Goal: Browse casually

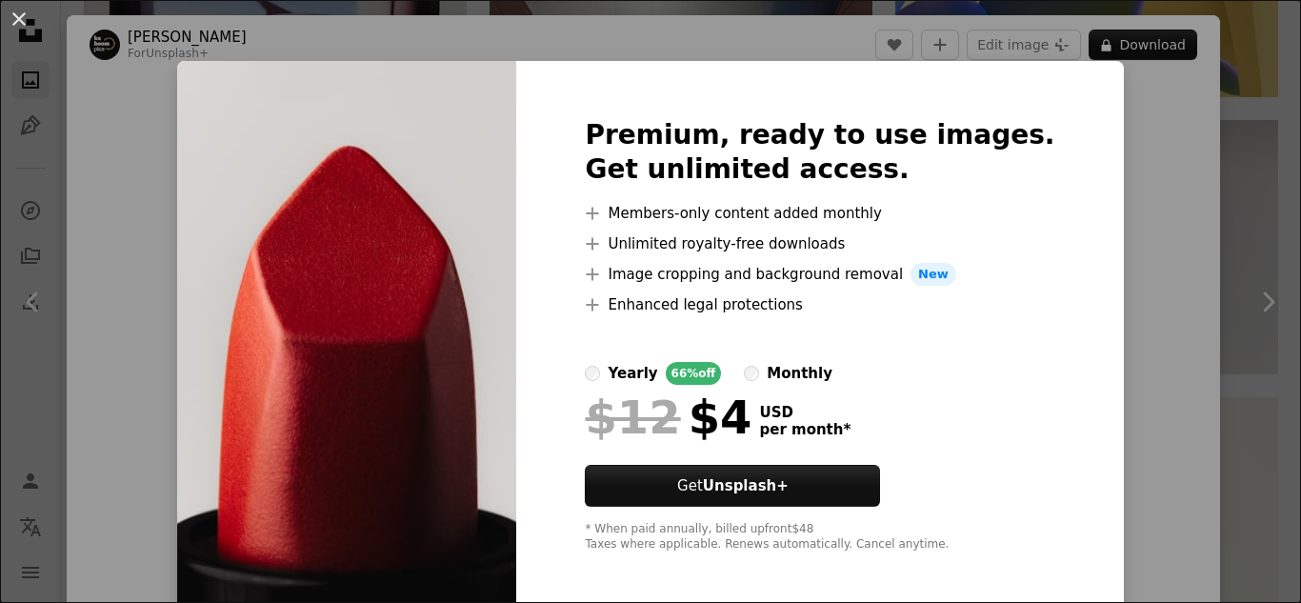
scroll to position [9, 0]
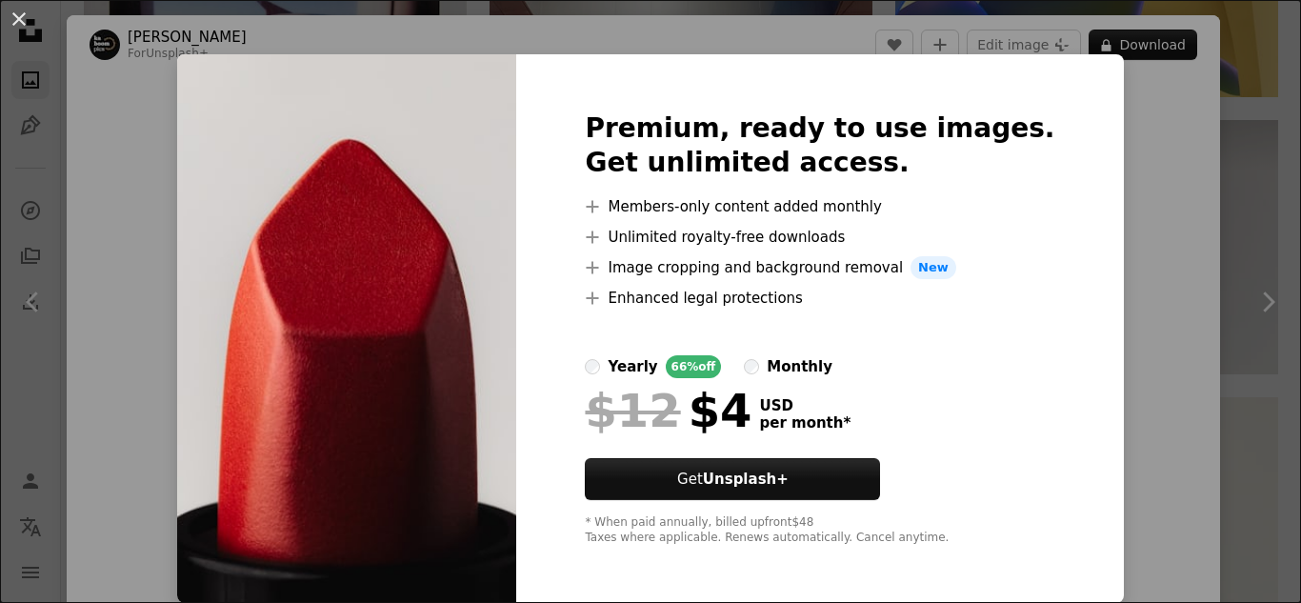
click at [1119, 197] on div "An X shape Premium, ready to use images. Get unlimited access. A plus sign Memb…" at bounding box center [650, 301] width 1301 height 603
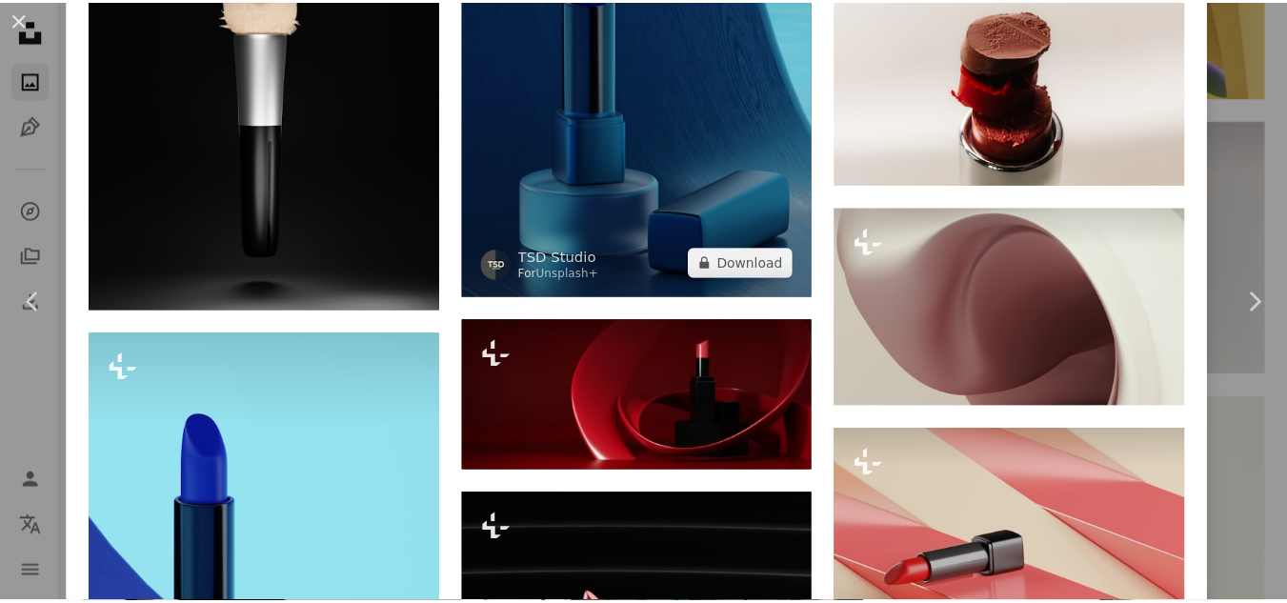
scroll to position [6687, 0]
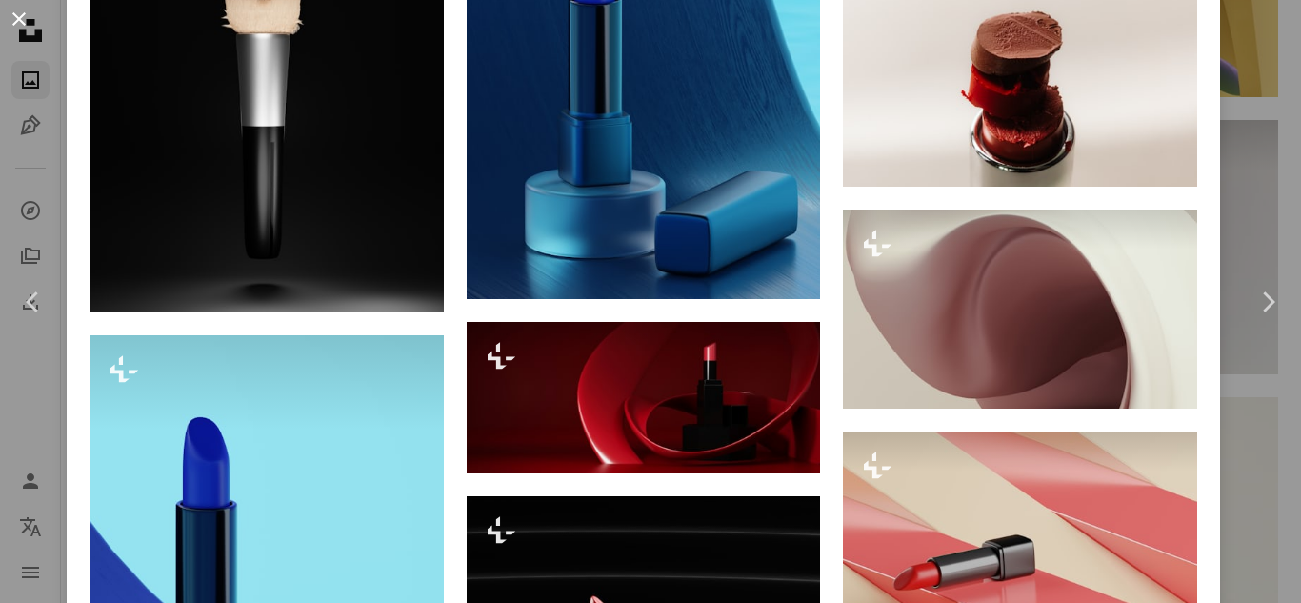
click at [11, 18] on button "An X shape" at bounding box center [19, 19] width 23 height 23
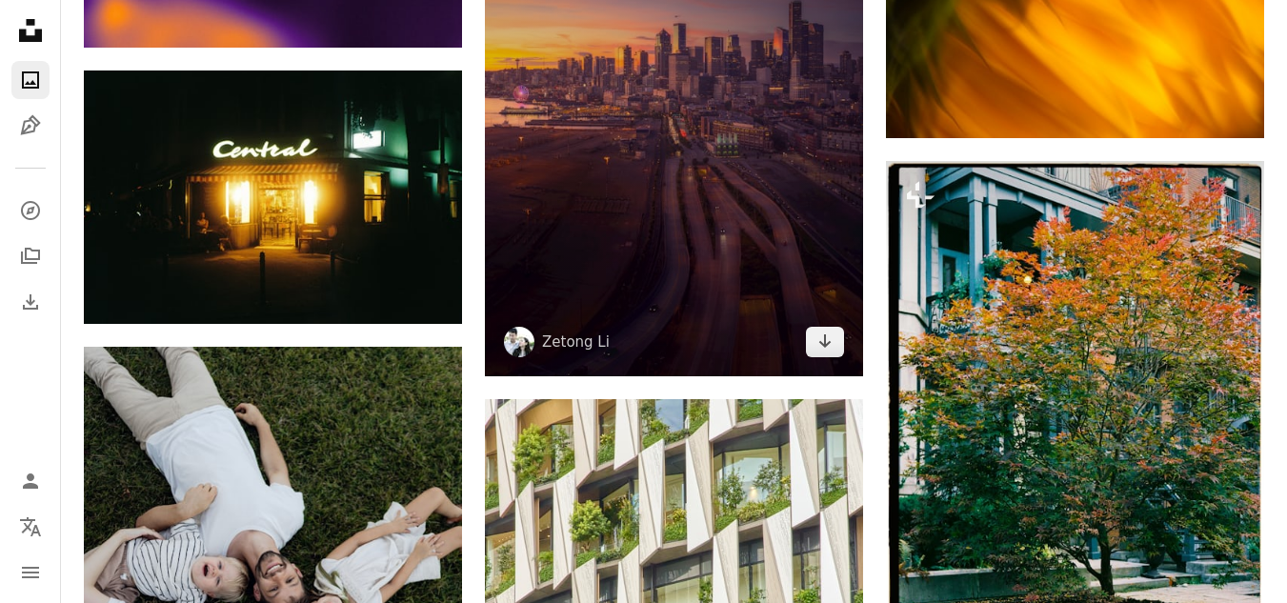
scroll to position [2381, 0]
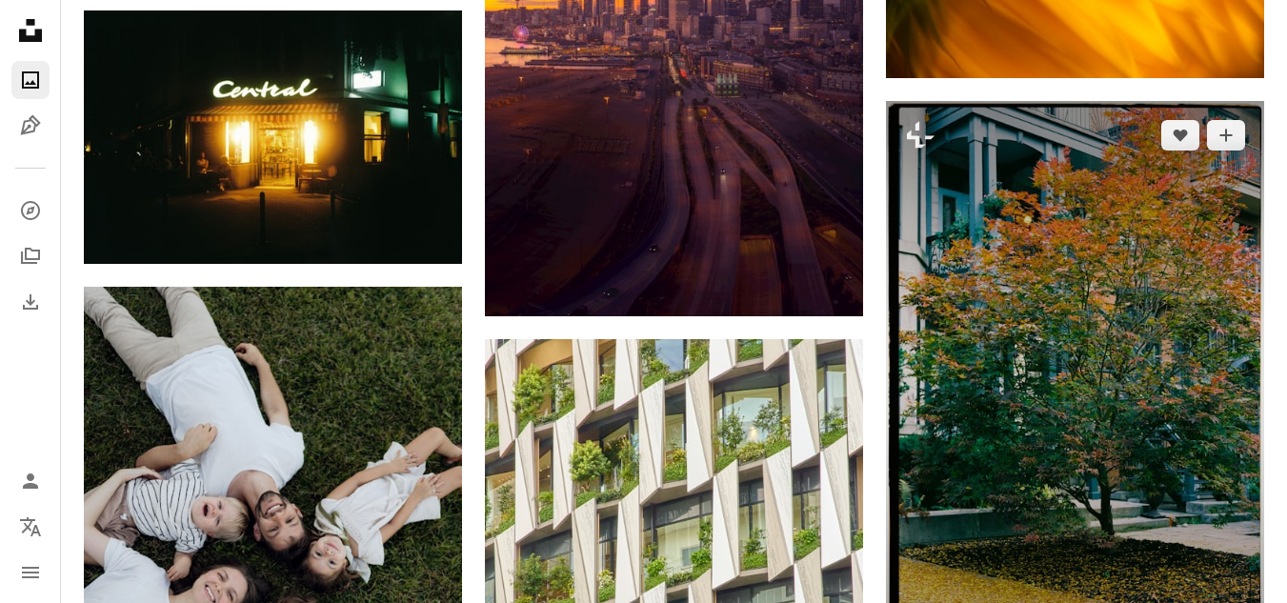
scroll to position [2095, 0]
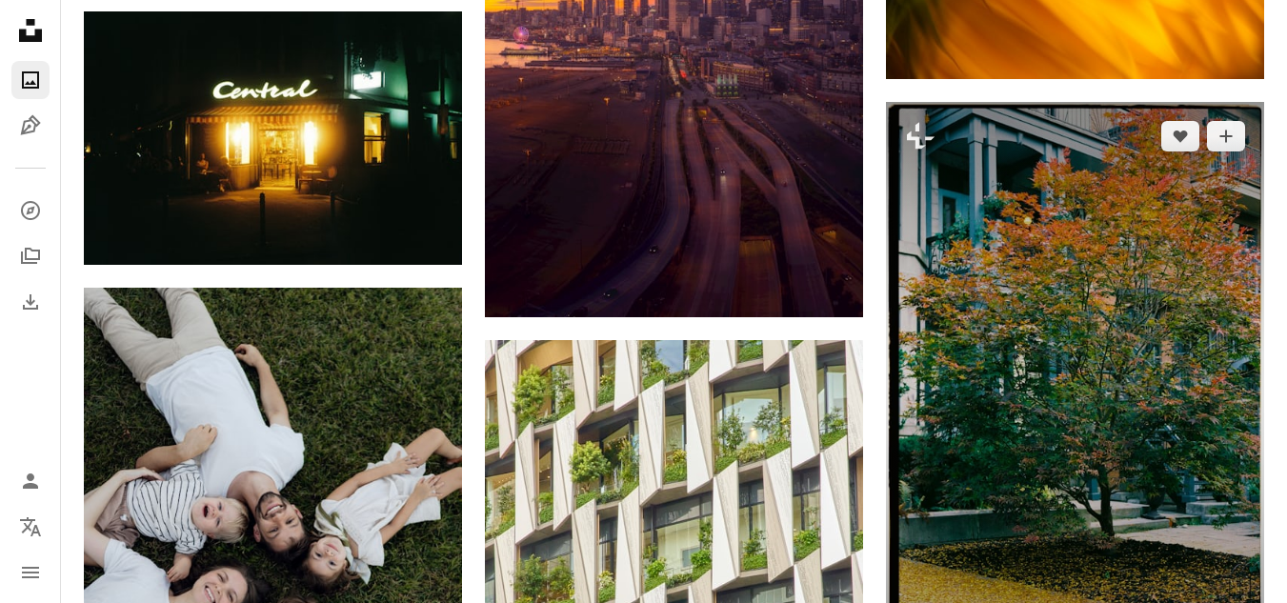
click at [1104, 231] on img at bounding box center [1075, 382] width 378 height 560
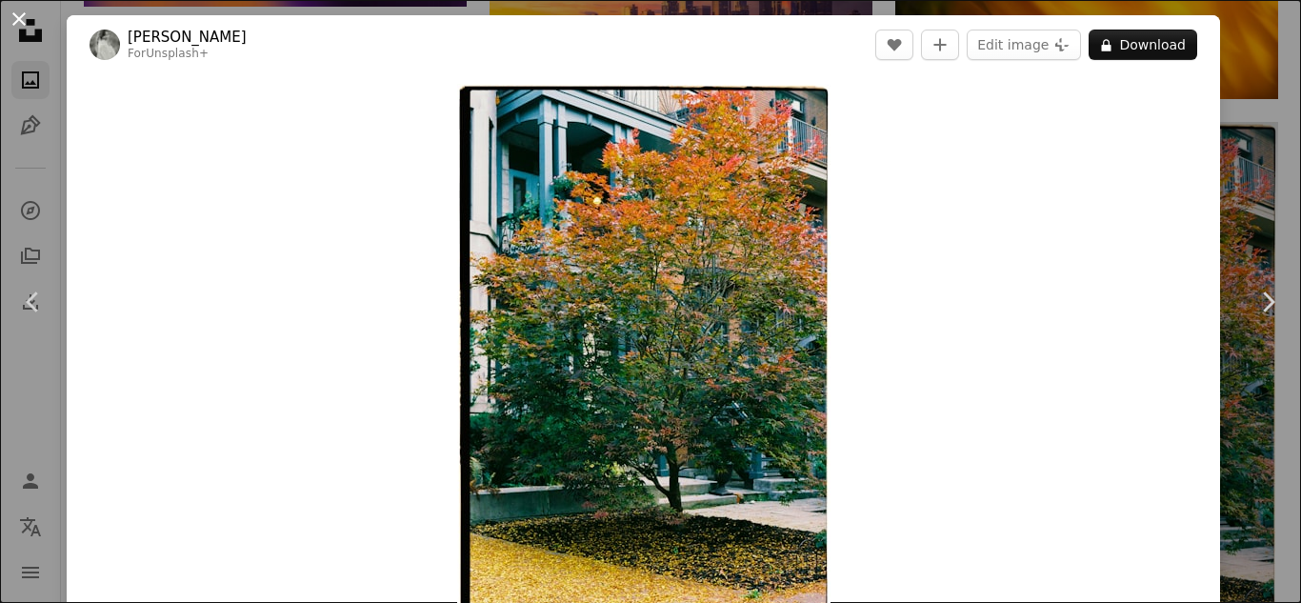
click at [22, 15] on button "An X shape" at bounding box center [19, 19] width 23 height 23
